Goal: Navigation & Orientation: Find specific page/section

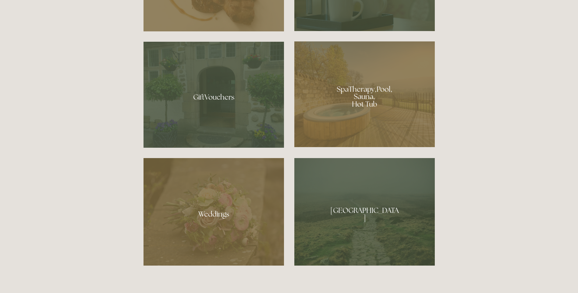
scroll to position [457, 0]
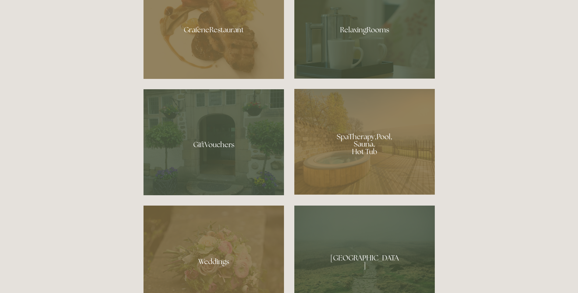
click at [363, 157] on div at bounding box center [364, 142] width 141 height 106
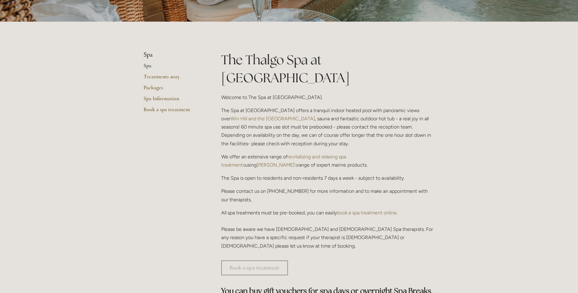
scroll to position [30, 0]
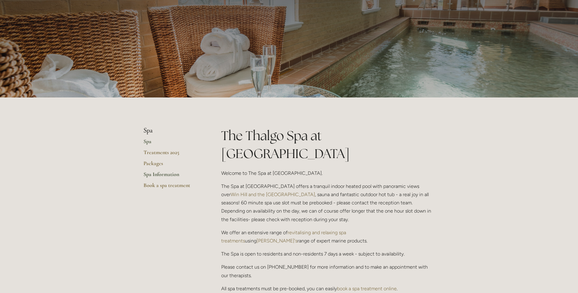
click at [155, 174] on link "Spa Information" at bounding box center [173, 176] width 58 height 11
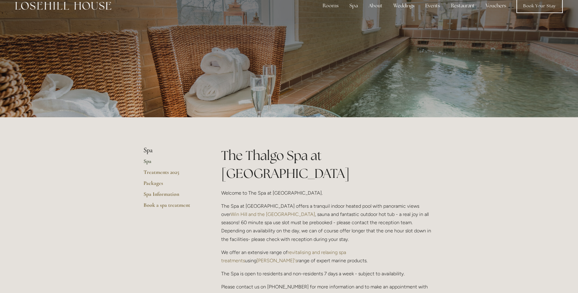
scroll to position [0, 0]
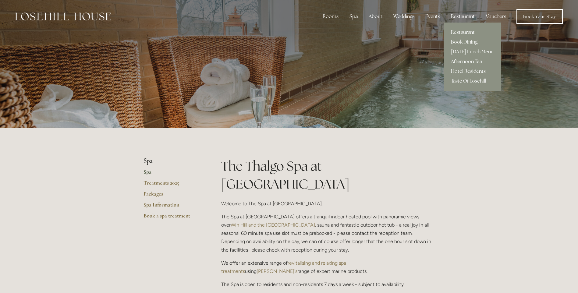
click at [472, 81] on link "Taste Of Losehill" at bounding box center [472, 81] width 57 height 10
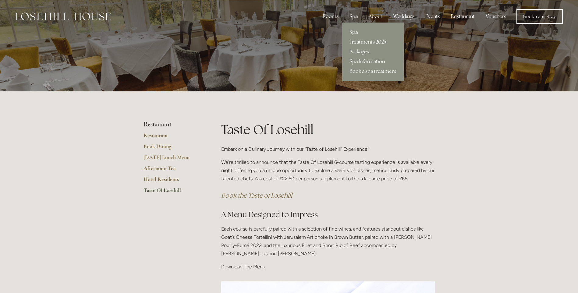
click at [352, 33] on link "Spa" at bounding box center [373, 32] width 62 height 10
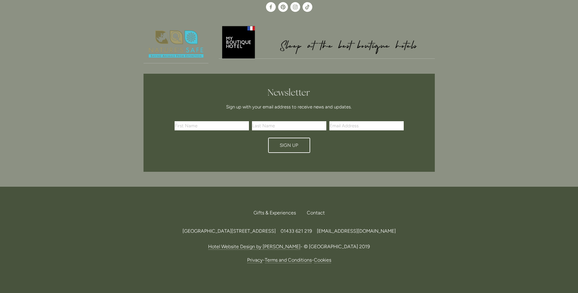
scroll to position [771, 0]
